Goal: Task Accomplishment & Management: Use online tool/utility

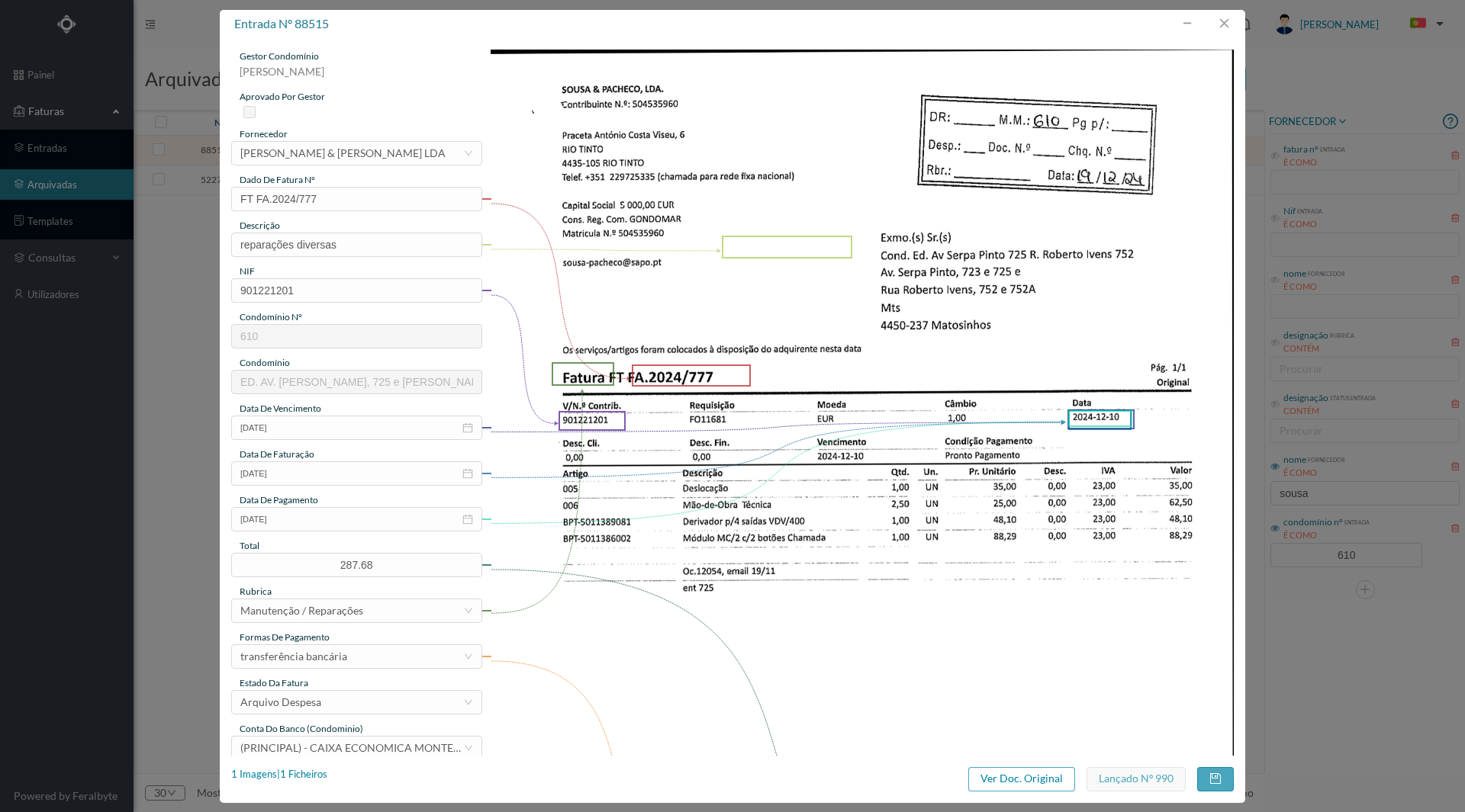
scroll to position [45, 0]
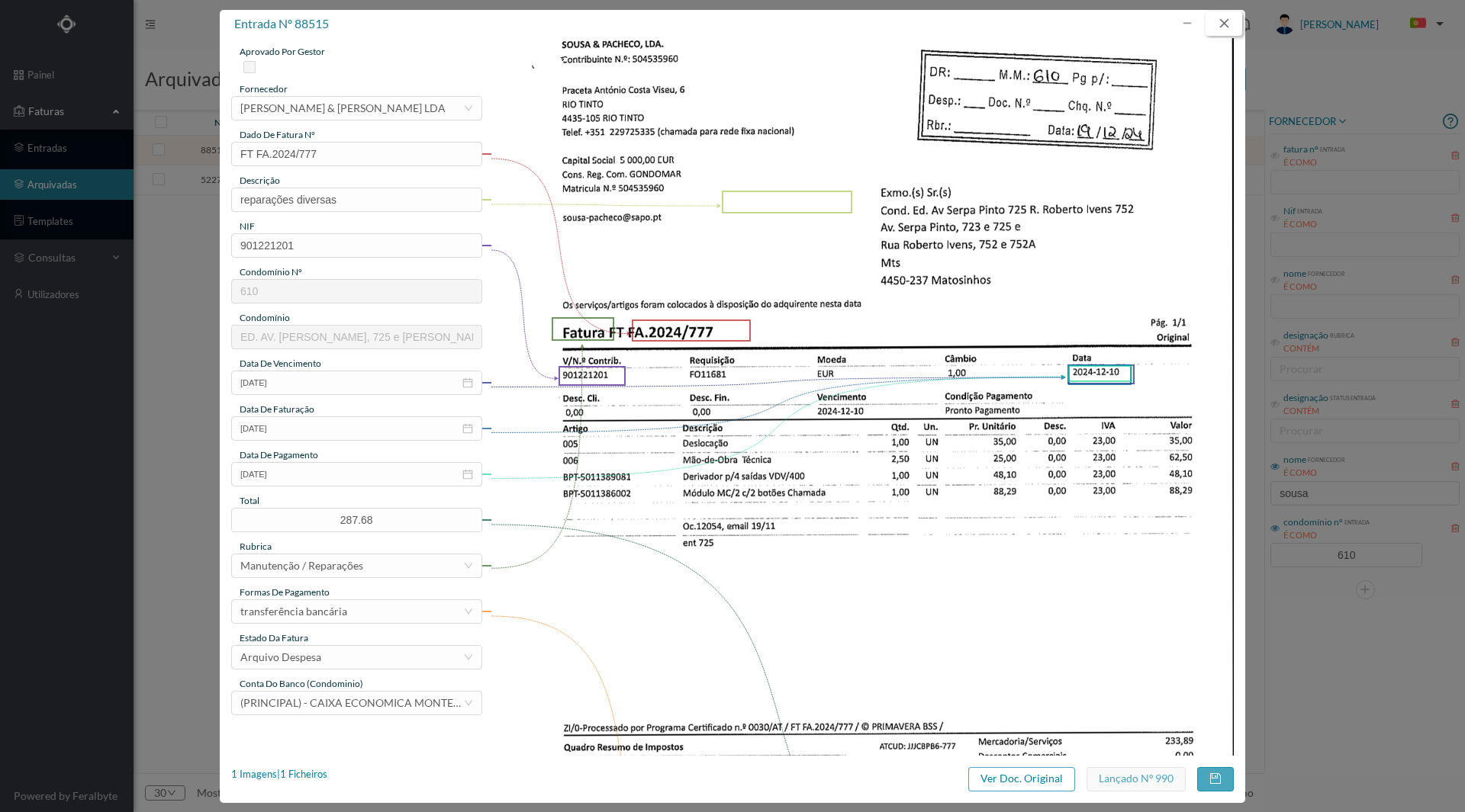
click at [1226, 17] on button "button" at bounding box center [1224, 23] width 37 height 24
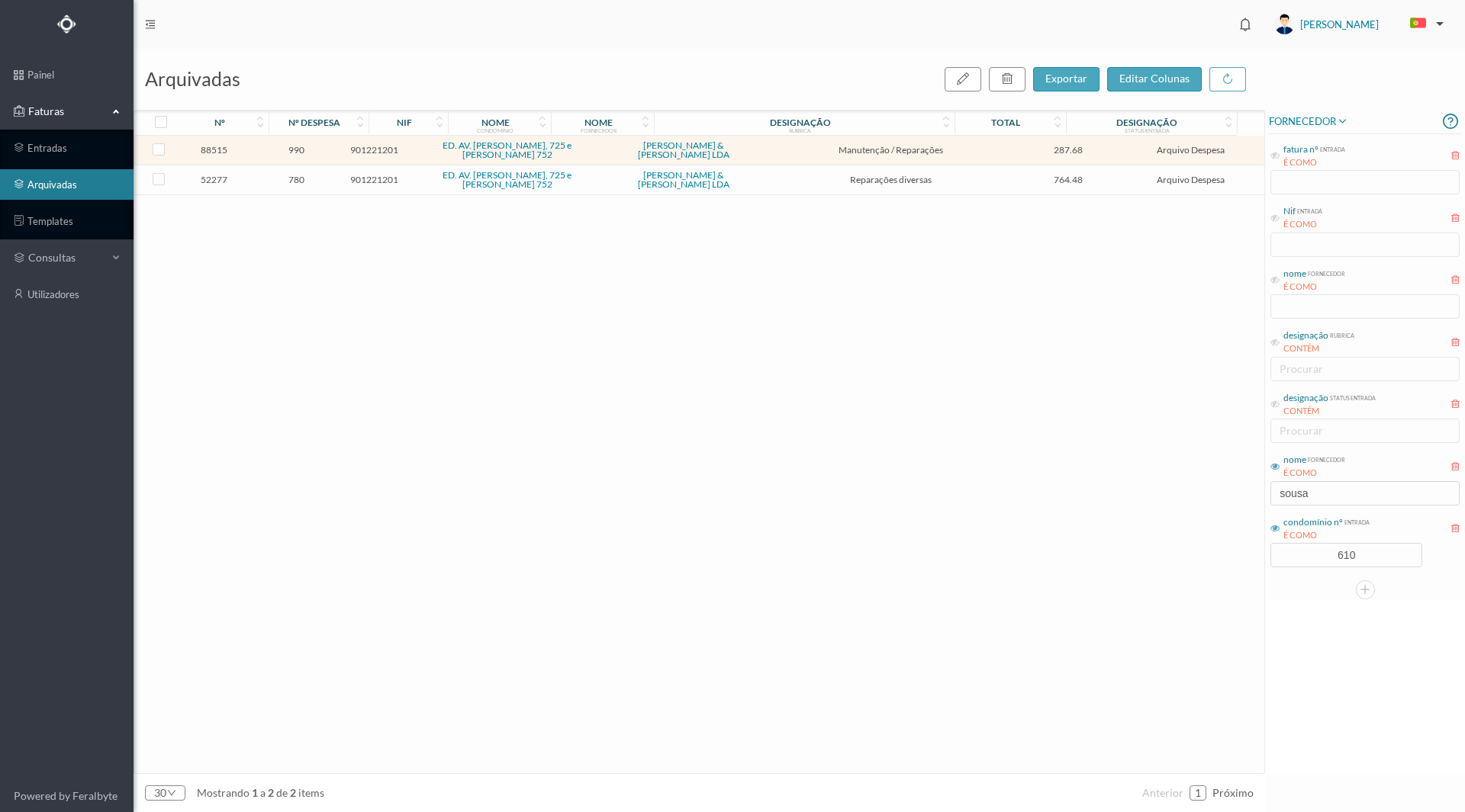
click at [304, 181] on span "780" at bounding box center [296, 179] width 79 height 12
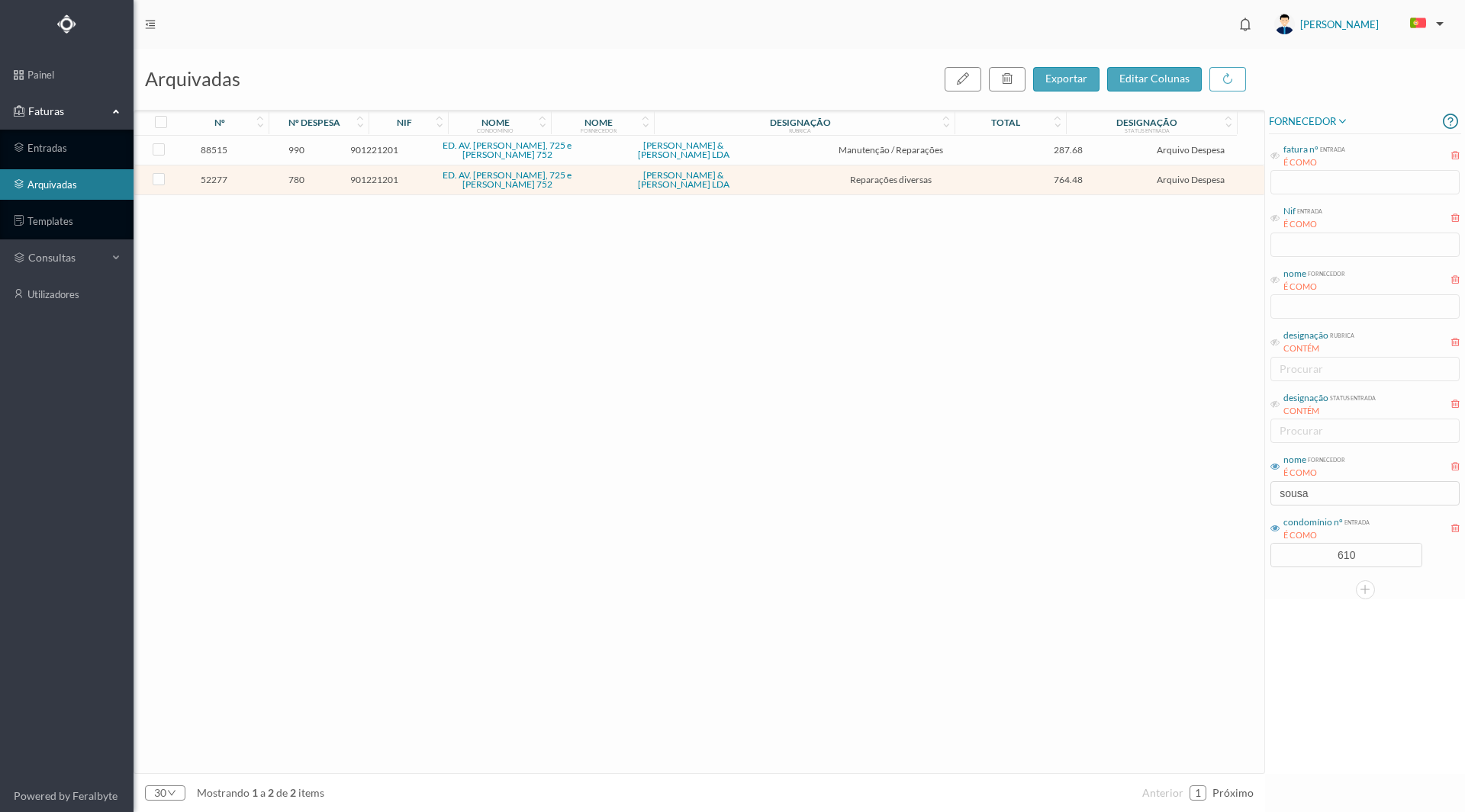
click at [304, 179] on span "780" at bounding box center [296, 179] width 79 height 12
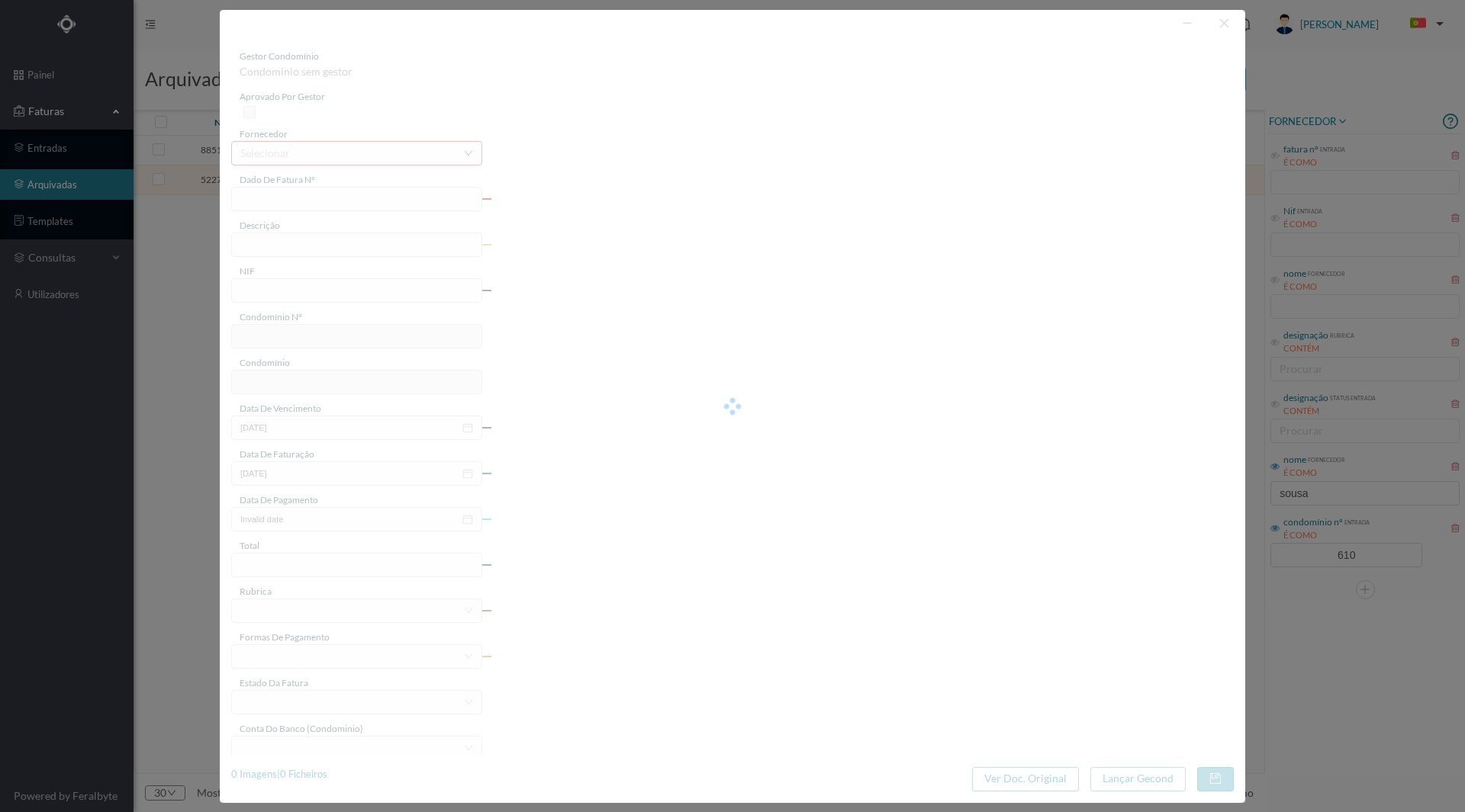
type input "FT FA.2023/611"
type input "Falha sistema campainhas/botoneira"
type input "901221201"
type input "[DATE]"
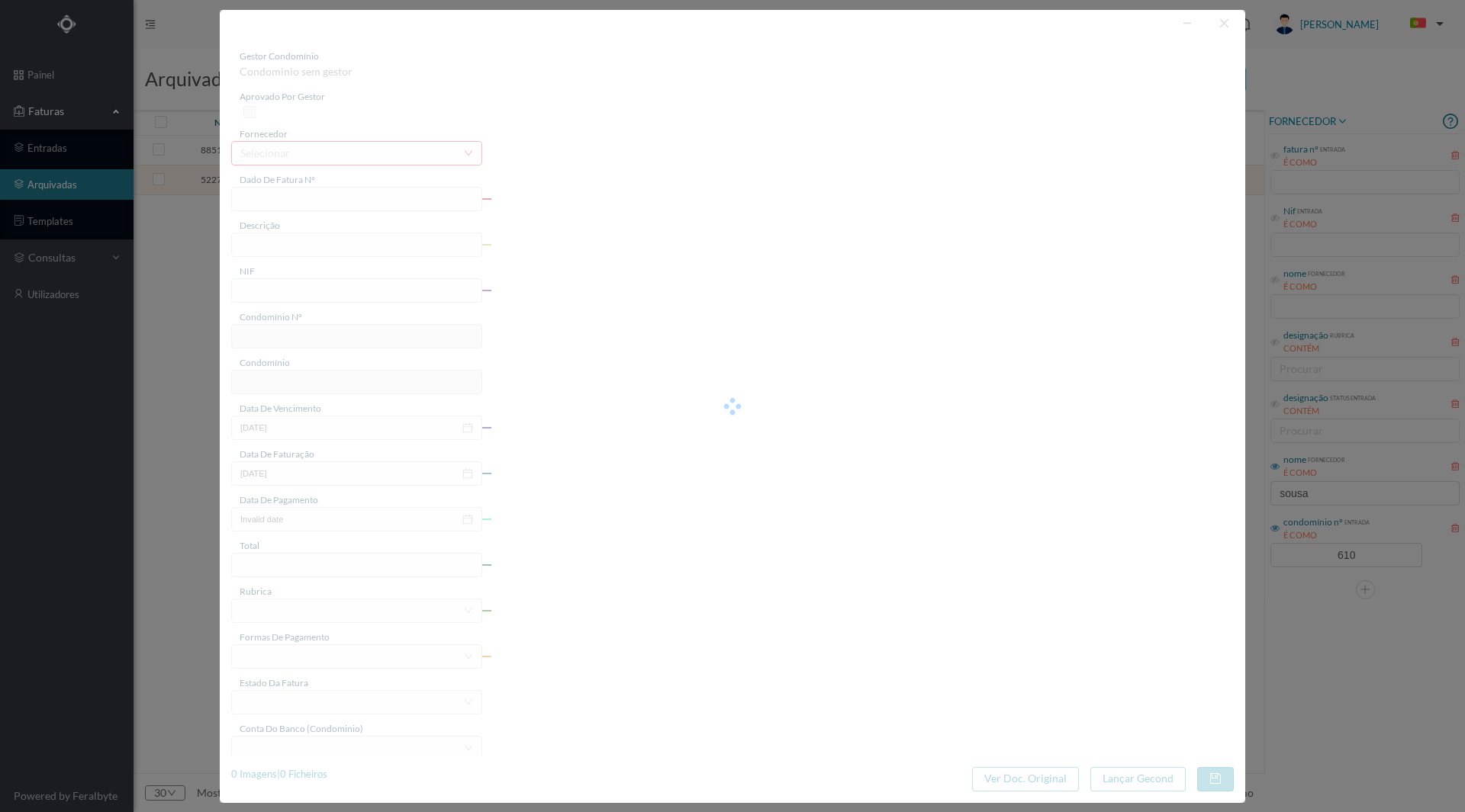
type input "[DATE]"
type input "764.48"
type input "610"
type input "ED. AV. [PERSON_NAME], 725 e [PERSON_NAME] 752"
